Goal: Transaction & Acquisition: Subscribe to service/newsletter

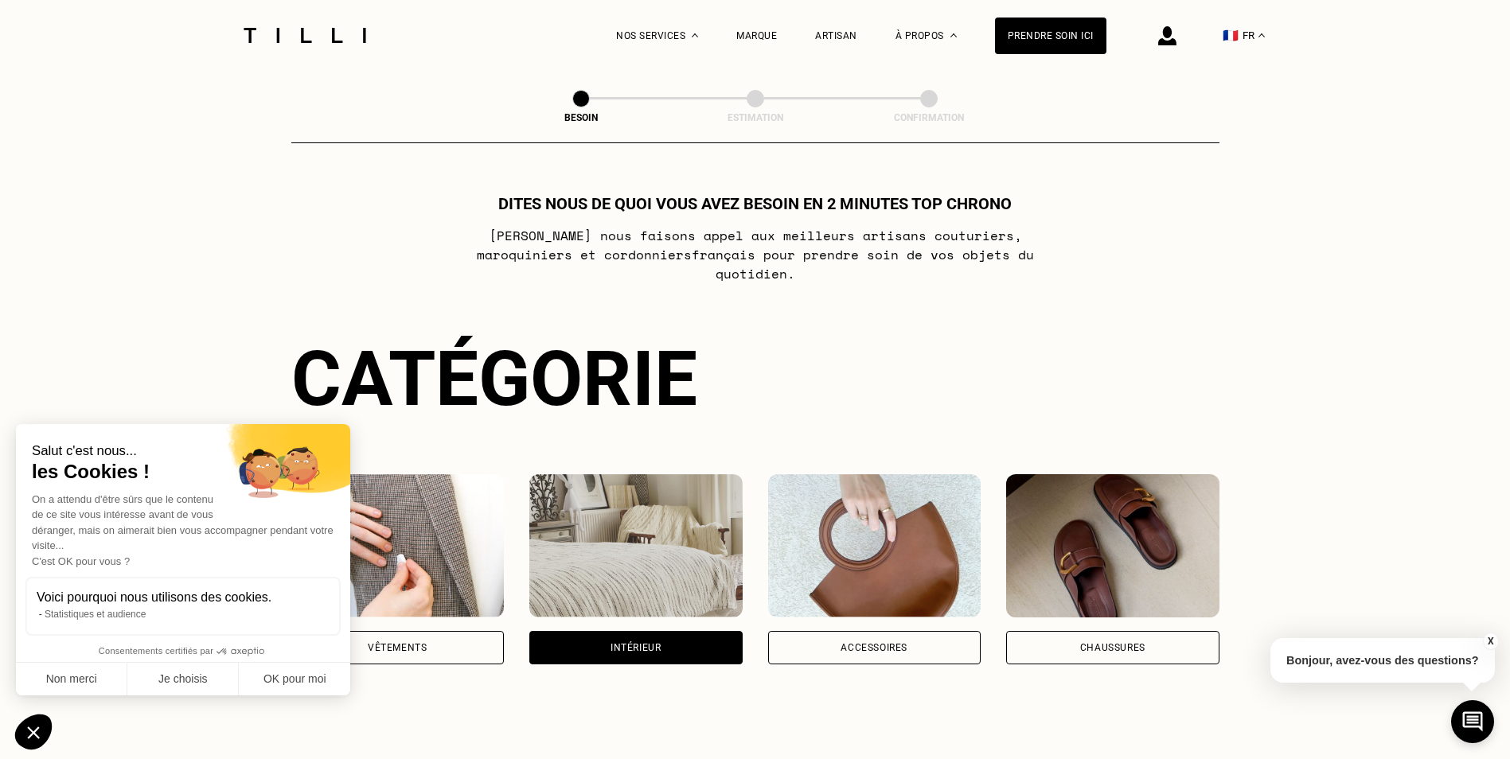
select select "FR"
click at [399, 502] on img at bounding box center [397, 545] width 213 height 143
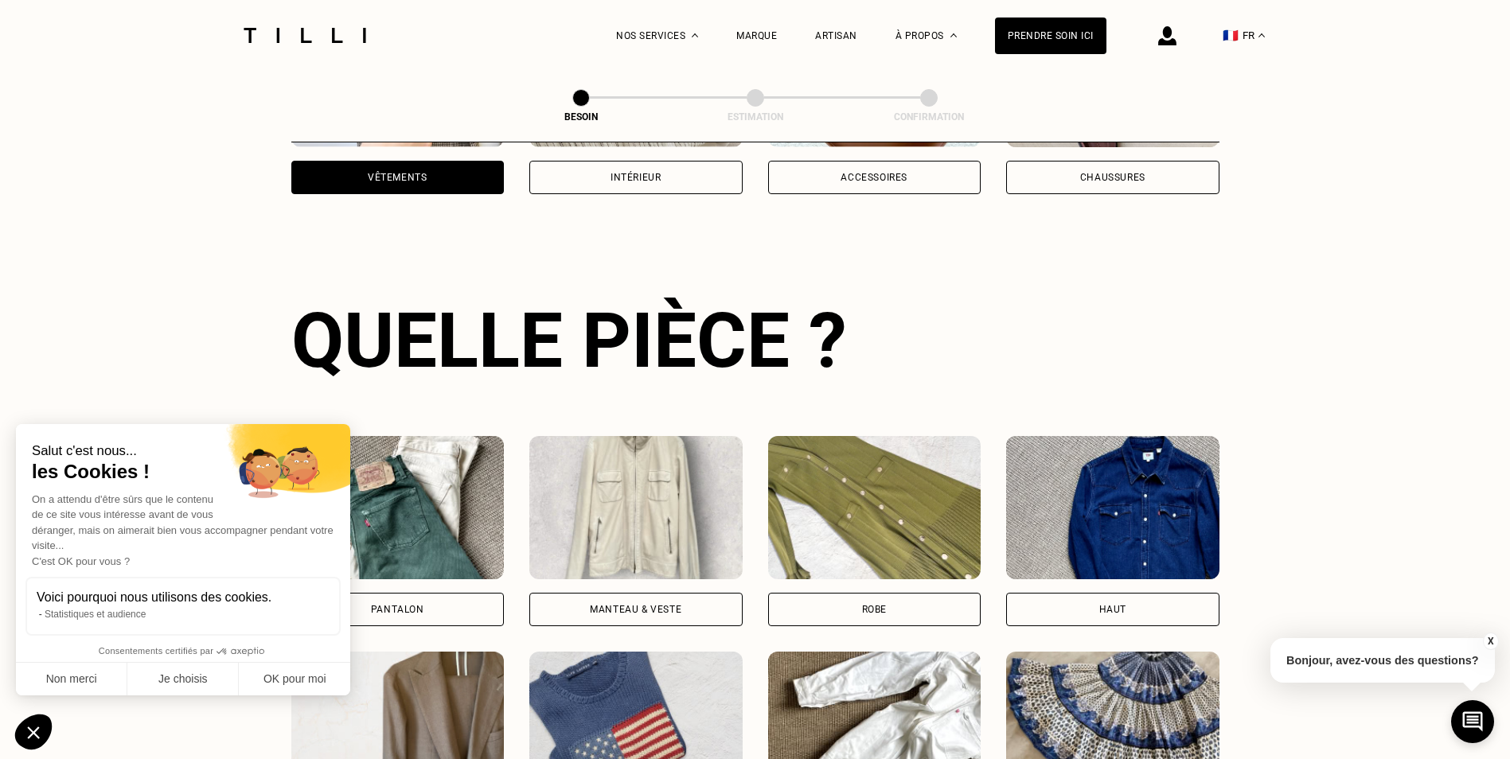
scroll to position [520, 0]
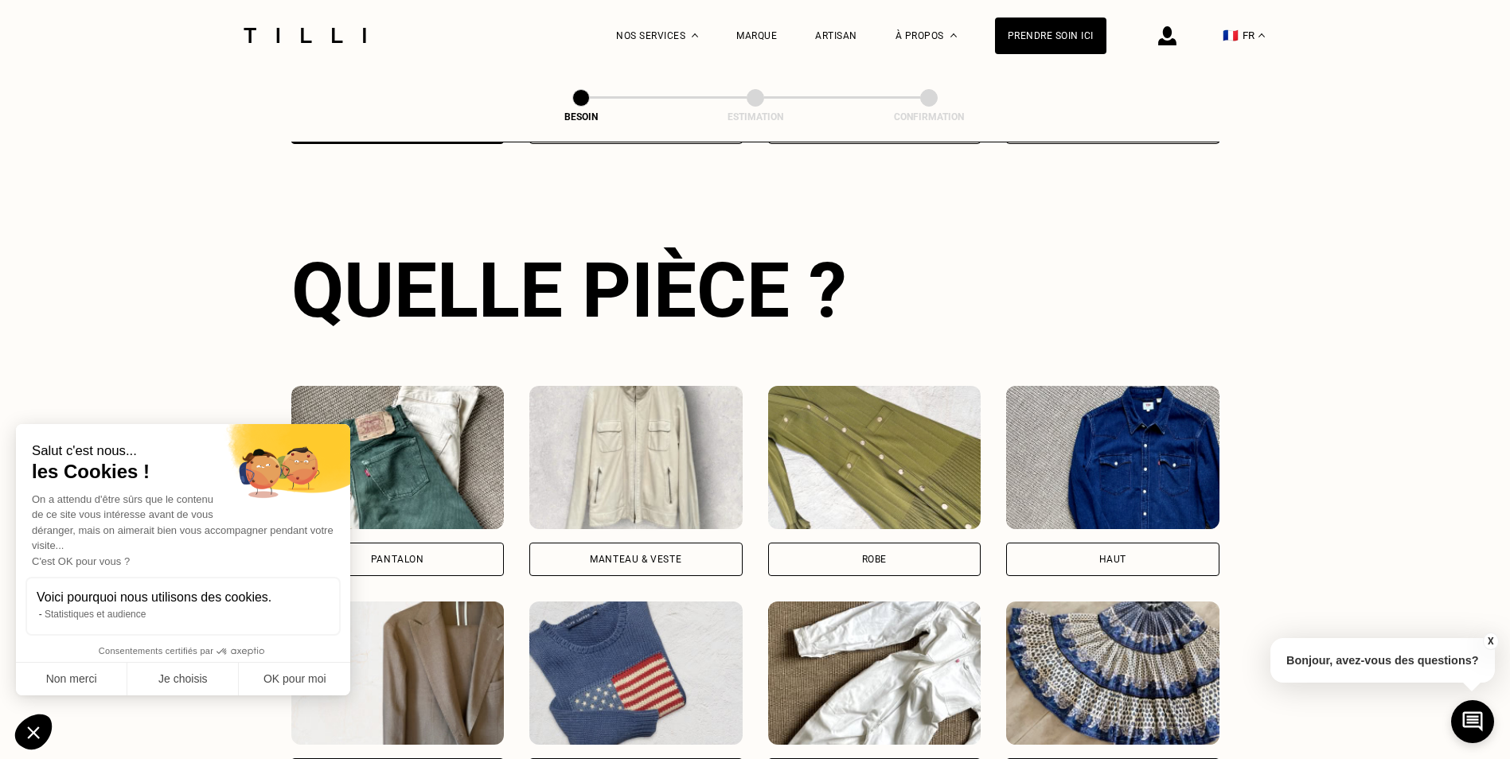
click at [1130, 437] on img at bounding box center [1112, 457] width 213 height 143
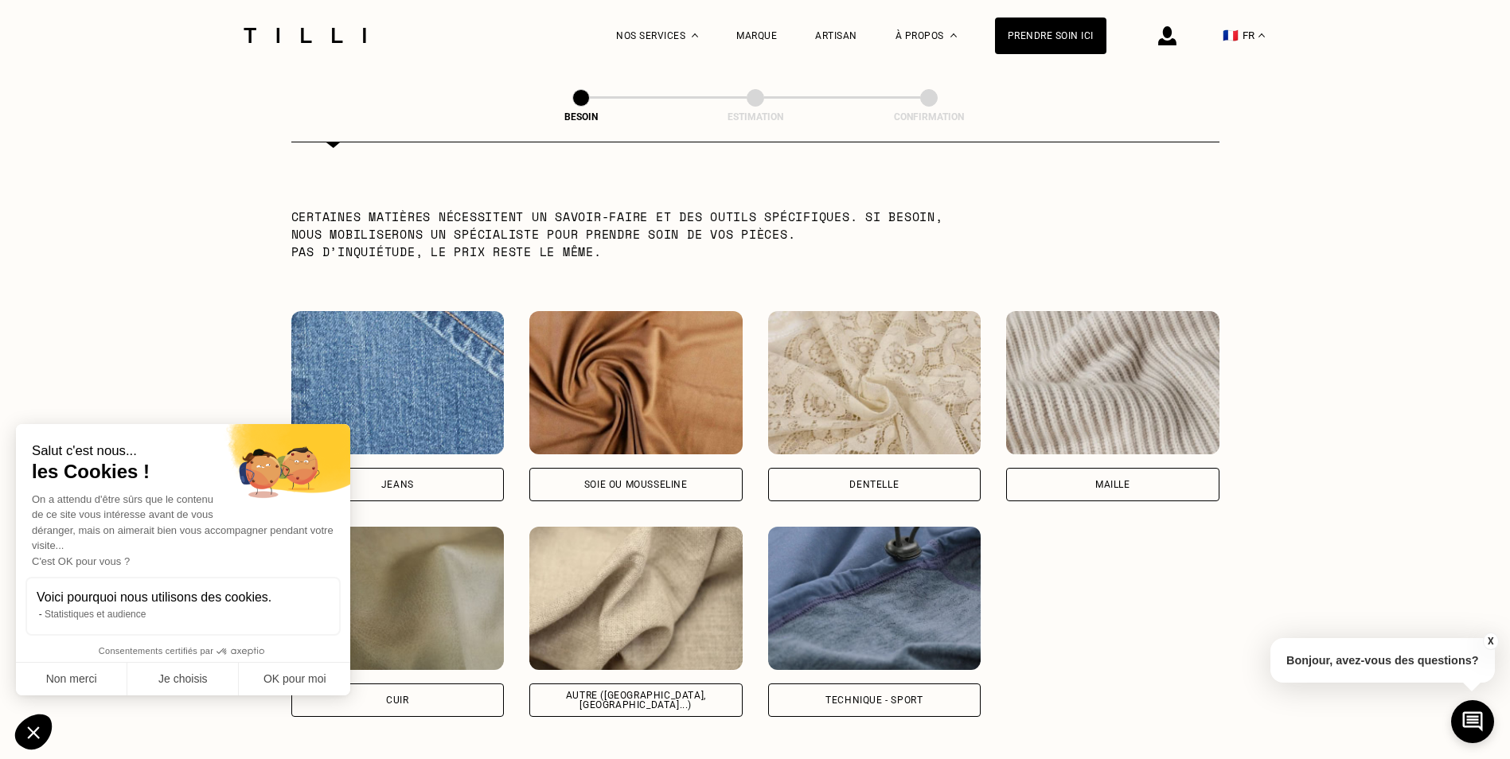
scroll to position [1705, 0]
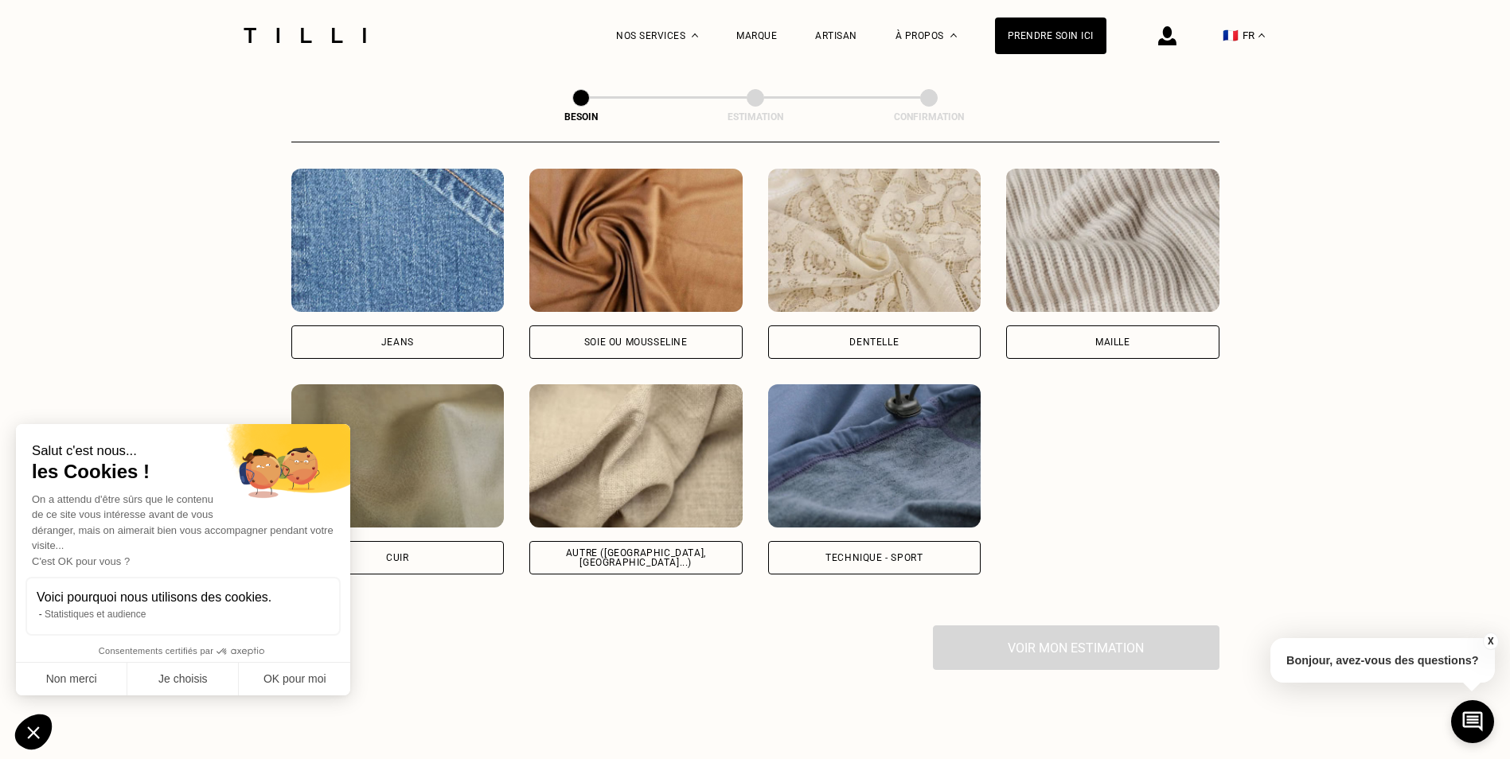
click at [648, 429] on img at bounding box center [635, 455] width 213 height 143
select select "FR"
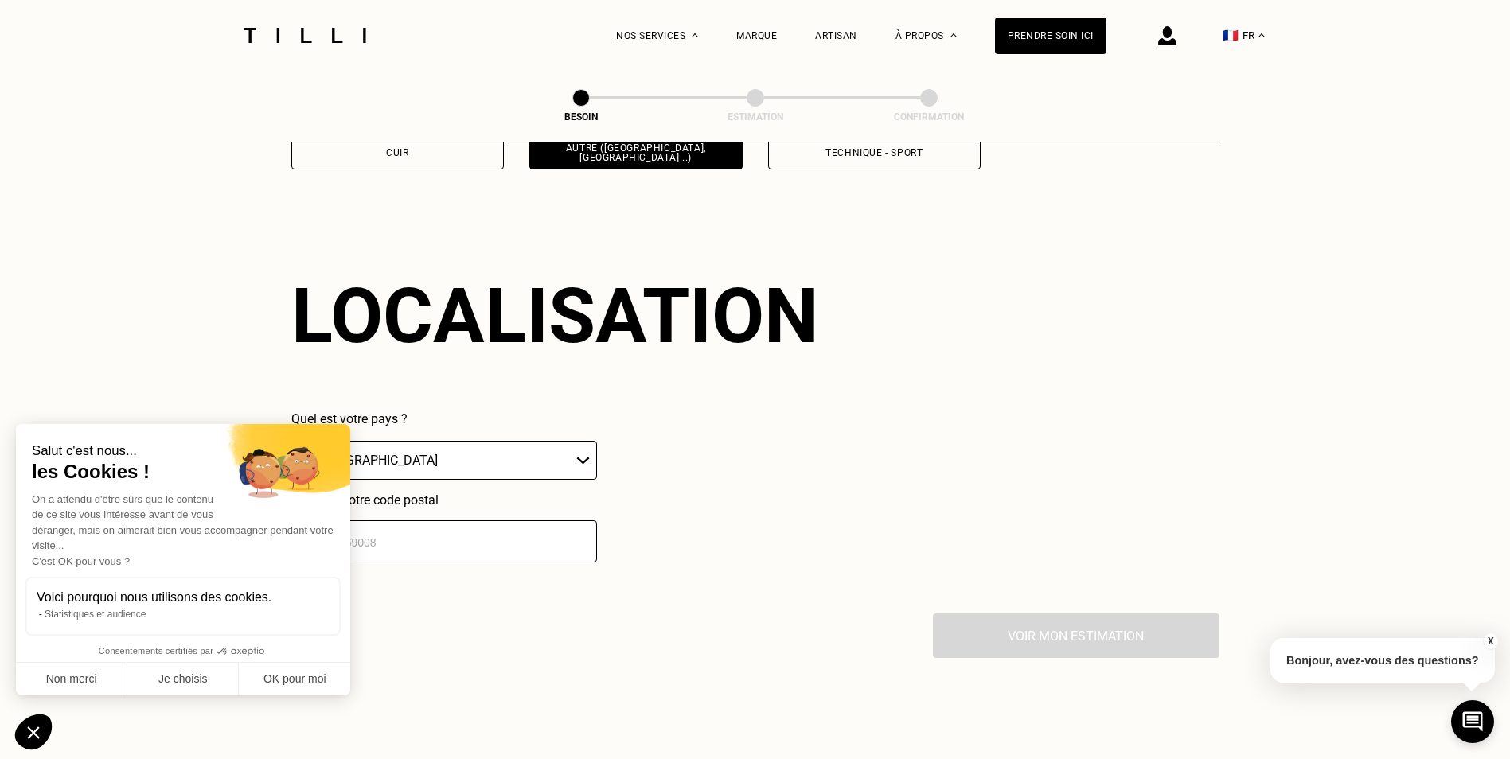
scroll to position [2140, 0]
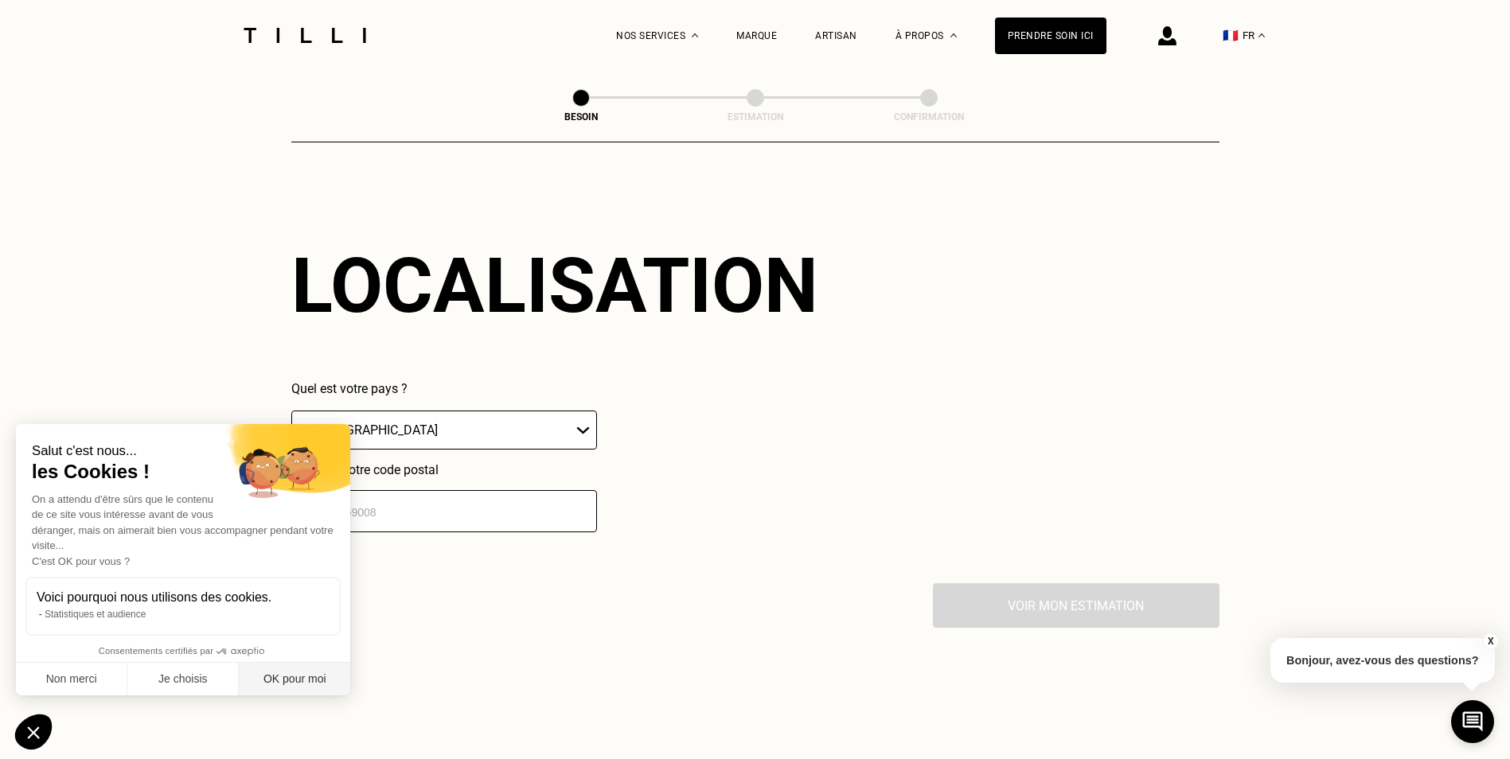
click at [279, 685] on button "OK pour moi" at bounding box center [294, 679] width 111 height 33
checkbox input "true"
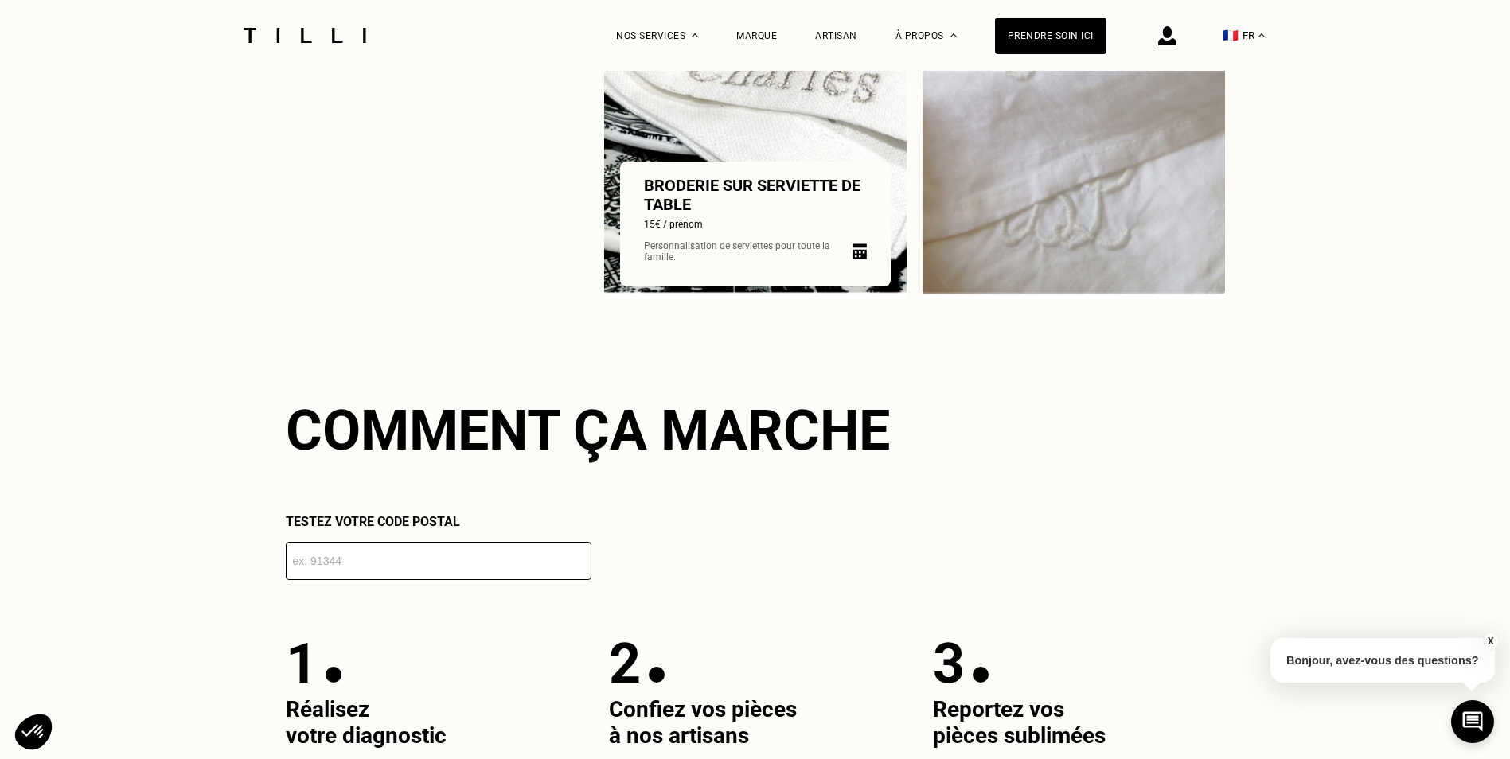
scroll to position [2122, 0]
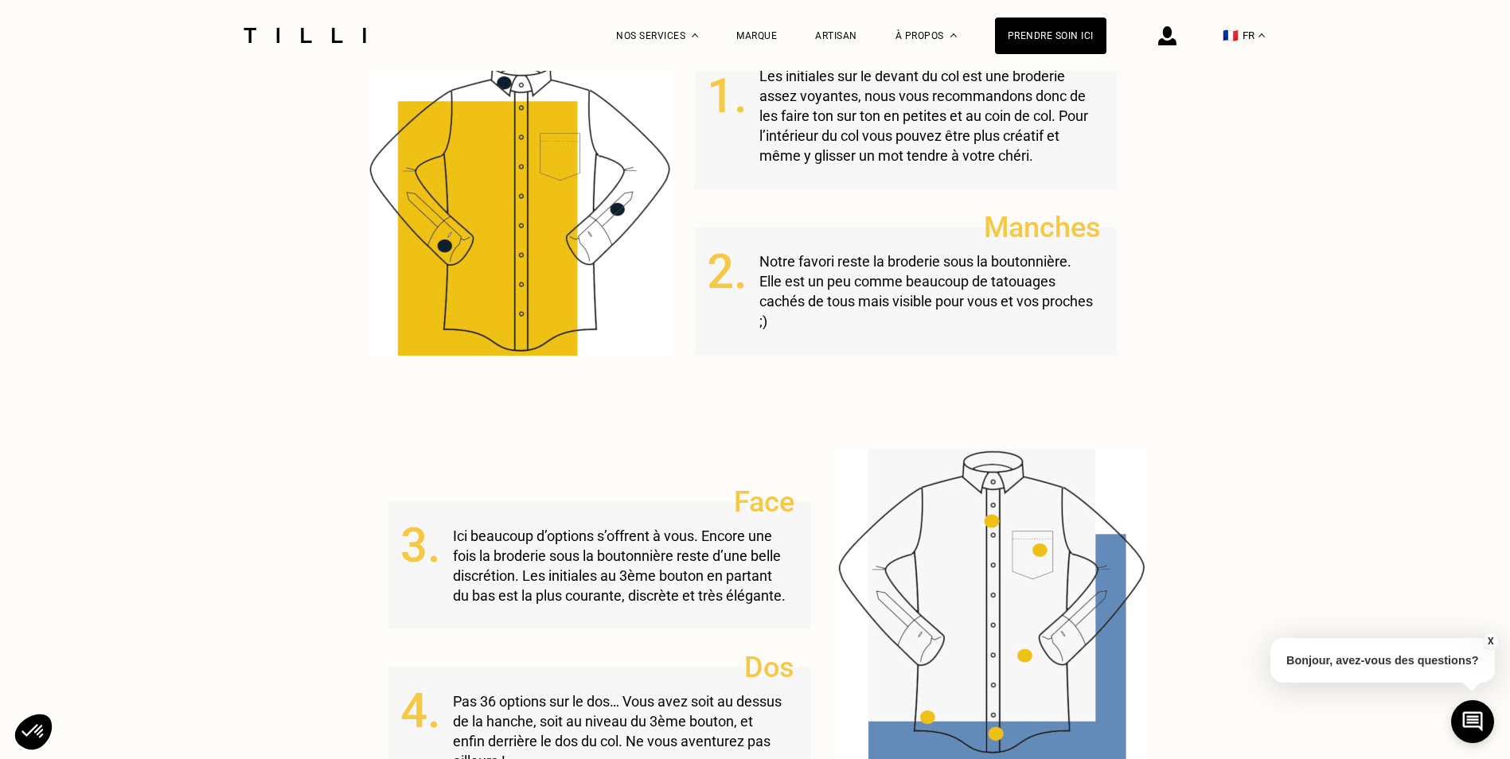
scroll to position [1194, 0]
